Goal: Use online tool/utility: Utilize a website feature to perform a specific function

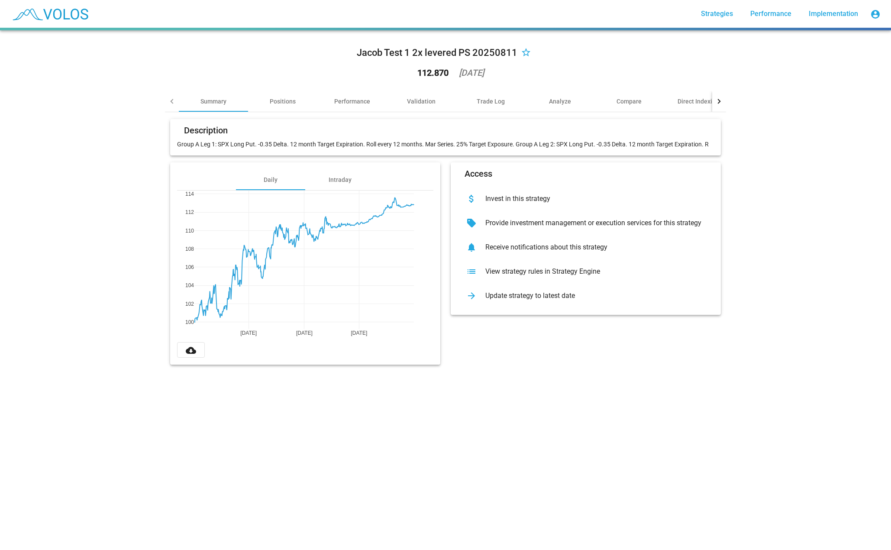
click at [364, 138] on mat-card-header "Description" at bounding box center [445, 133] width 537 height 14
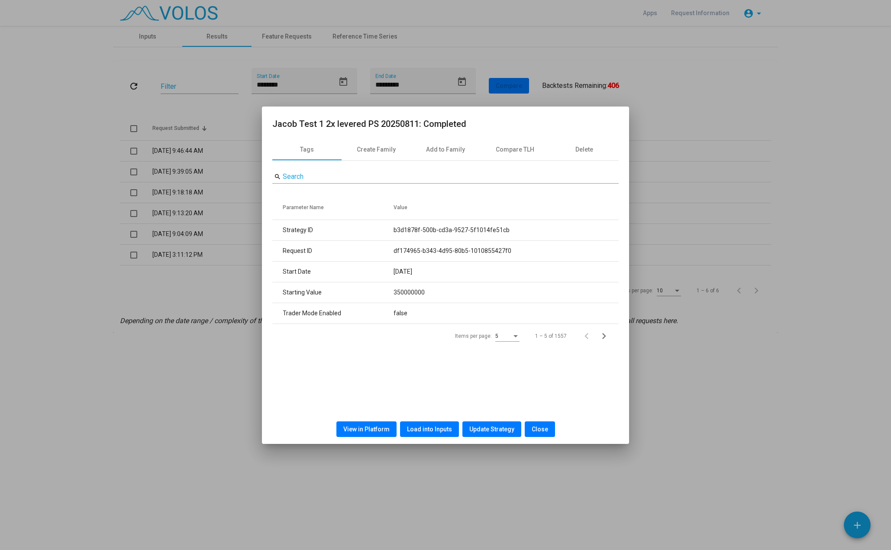
click at [653, 87] on div at bounding box center [445, 275] width 891 height 550
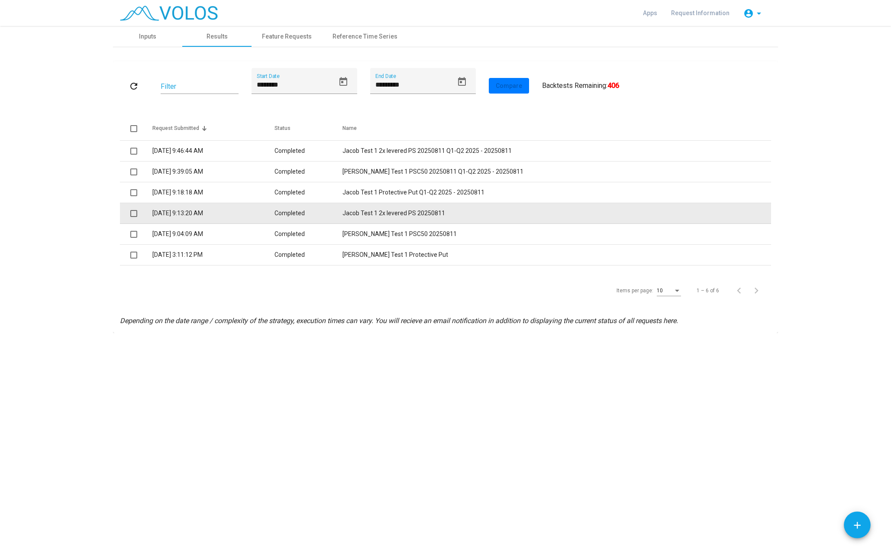
click at [437, 213] on td "Jacob Test 1 2x levered PS 20250811" at bounding box center [557, 213] width 429 height 21
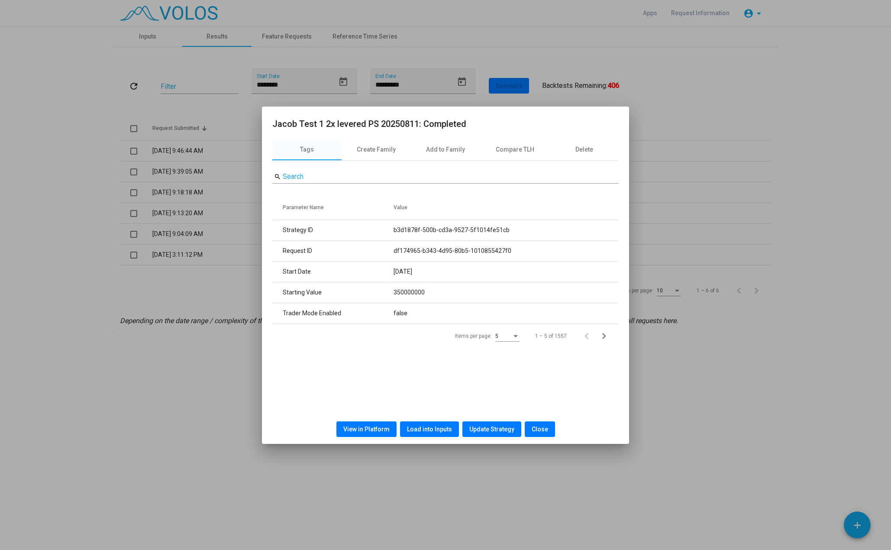
click at [440, 428] on span "Load into Inputs" at bounding box center [429, 429] width 45 height 7
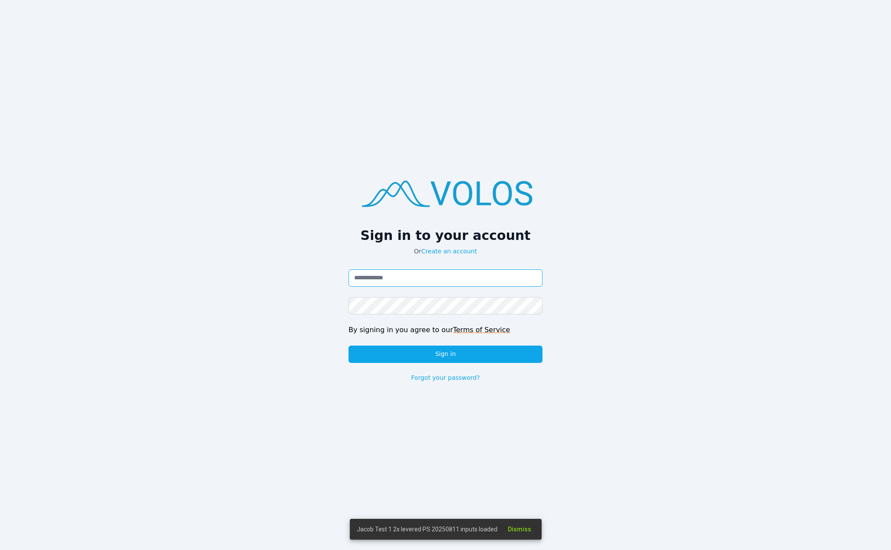
type input "**********"
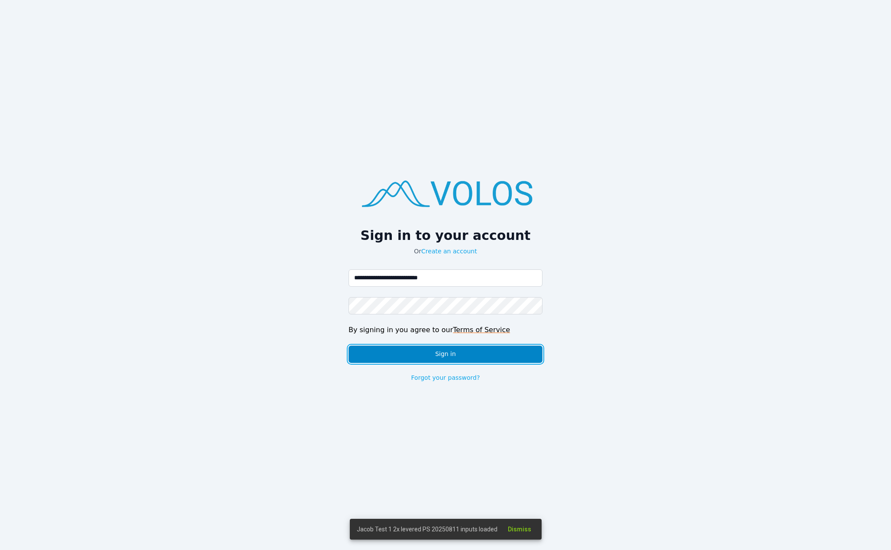
click at [407, 350] on button "Sign in" at bounding box center [446, 354] width 194 height 17
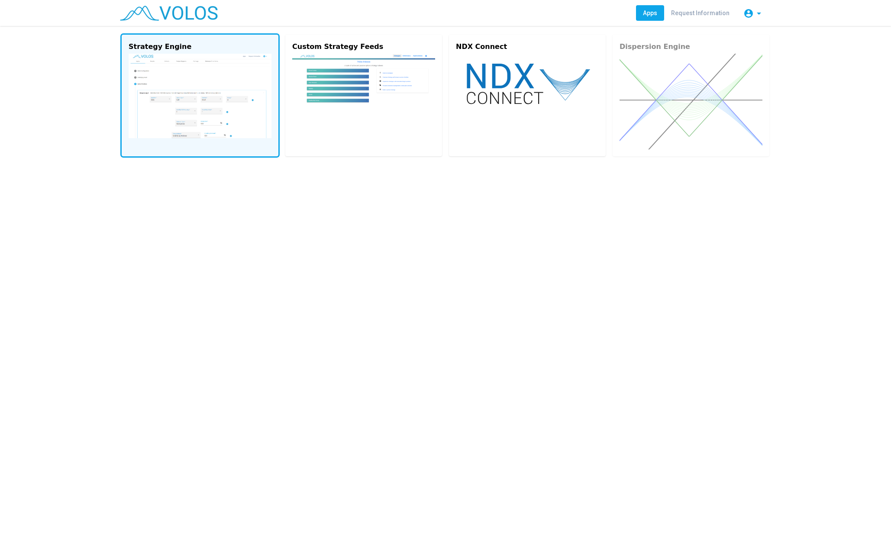
click at [246, 68] on img at bounding box center [200, 96] width 143 height 84
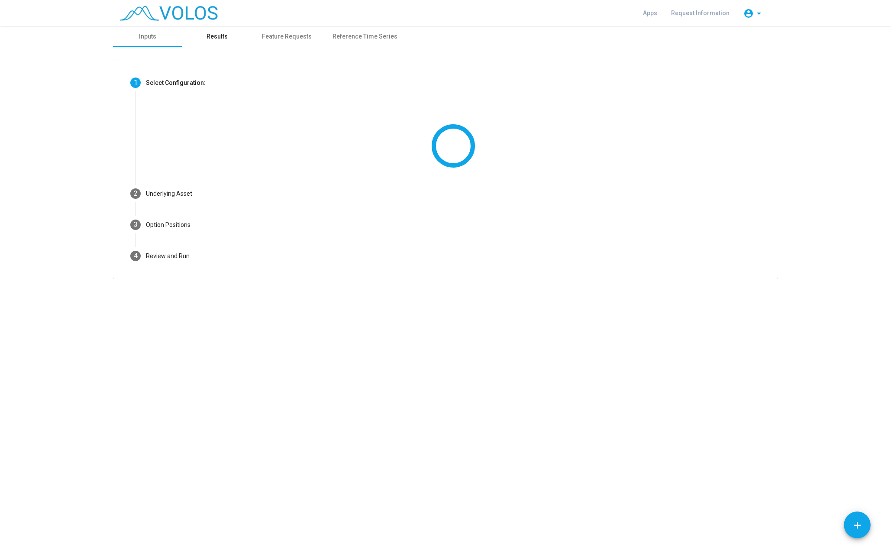
click at [227, 35] on div "Results" at bounding box center [217, 36] width 21 height 9
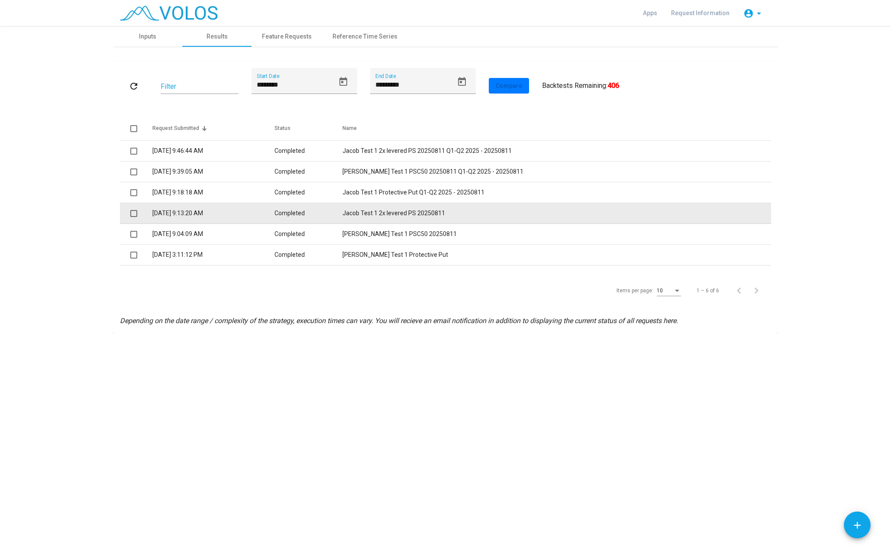
click at [387, 212] on td "Jacob Test 1 2x levered PS 20250811" at bounding box center [557, 213] width 429 height 21
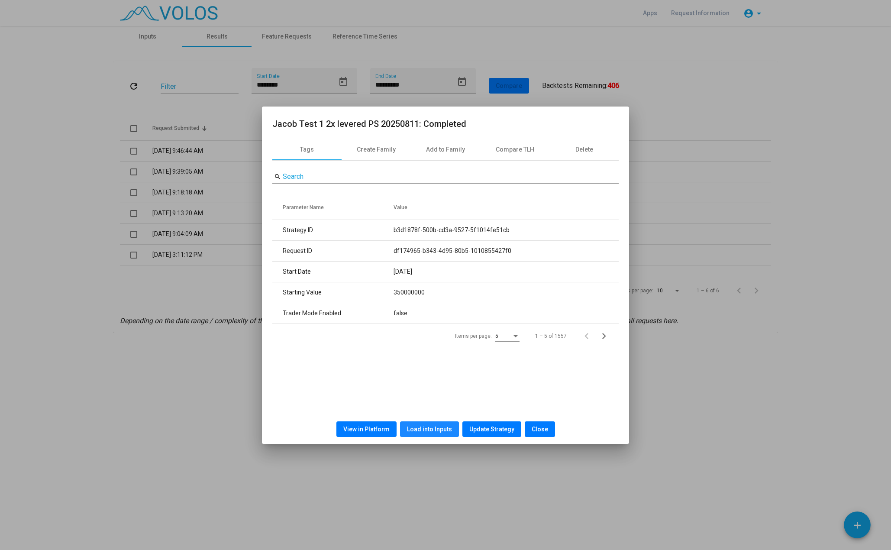
click at [439, 432] on span "Load into Inputs" at bounding box center [429, 429] width 45 height 7
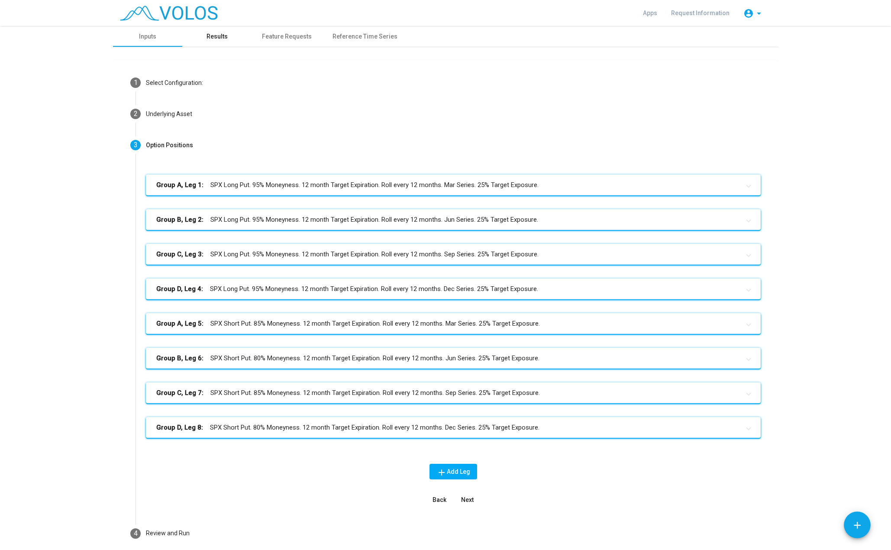
click at [223, 37] on div "Results" at bounding box center [217, 36] width 21 height 9
